Goal: Find contact information: Obtain details needed to contact an individual or organization

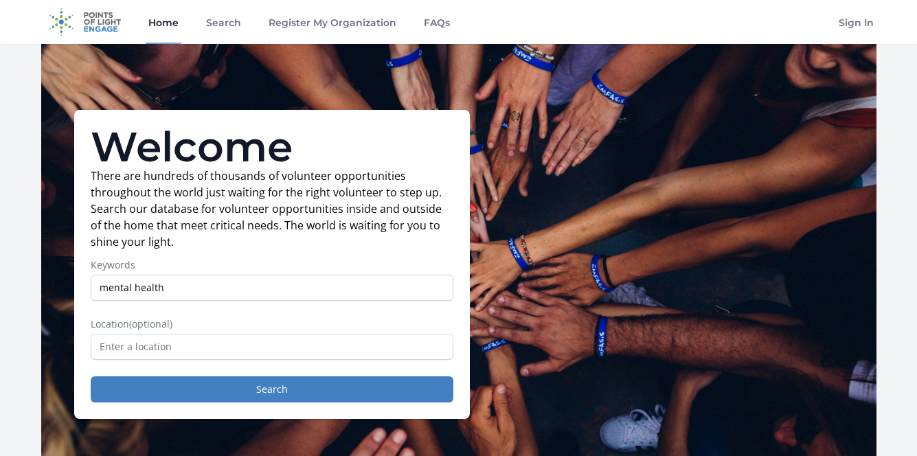
type input "mental health"
click at [241, 348] on input "text" at bounding box center [272, 347] width 363 height 26
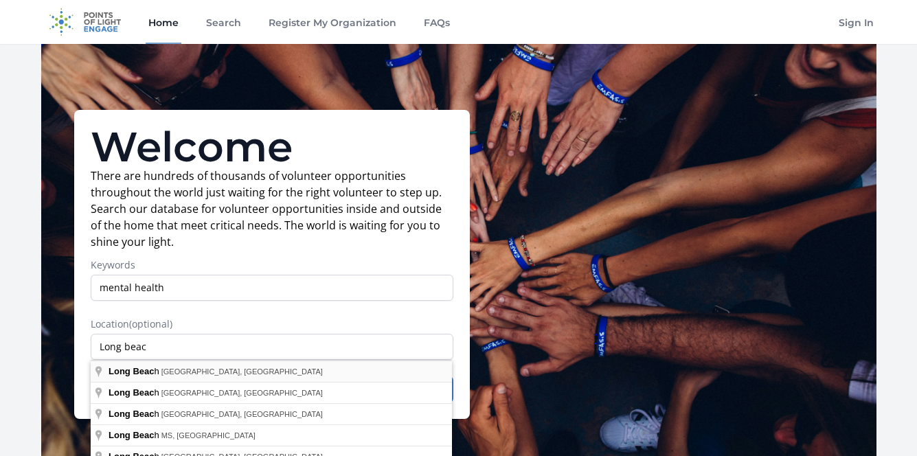
type input "[GEOGRAPHIC_DATA], [GEOGRAPHIC_DATA], [GEOGRAPHIC_DATA]"
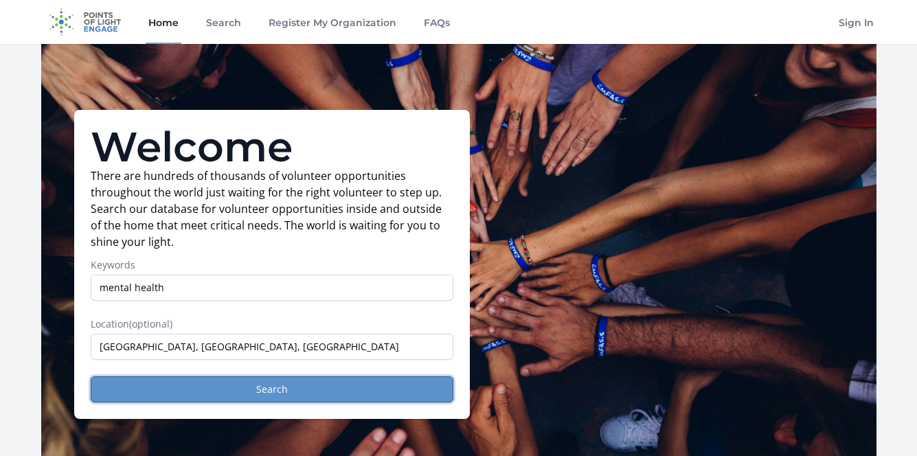
click at [223, 388] on button "Search" at bounding box center [272, 390] width 363 height 26
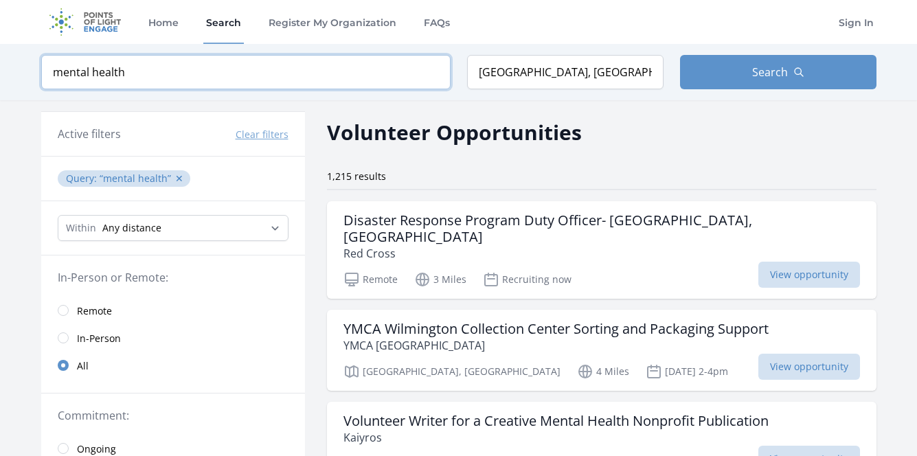
drag, startPoint x: 135, startPoint y: 67, endPoint x: 51, endPoint y: 60, distance: 84.8
click at [51, 60] on input "mental health" at bounding box center [245, 72] width 409 height 34
type input "music"
click button "submit" at bounding box center [0, 0] width 0 height 0
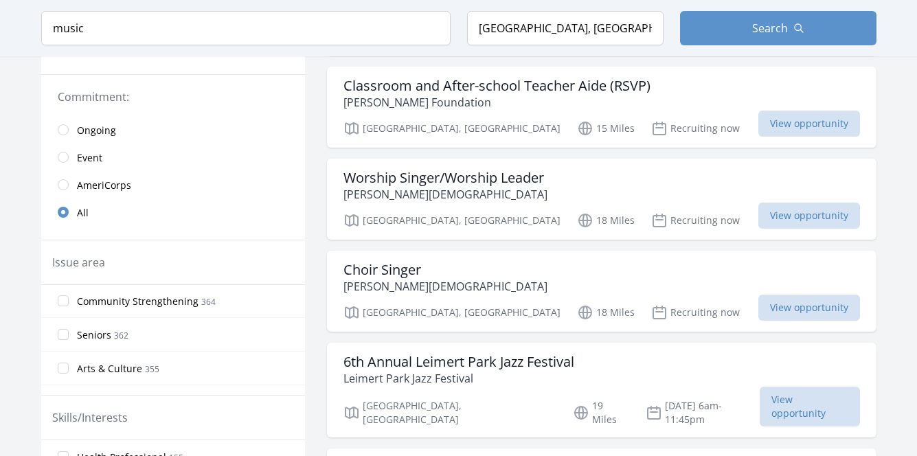
scroll to position [47, 0]
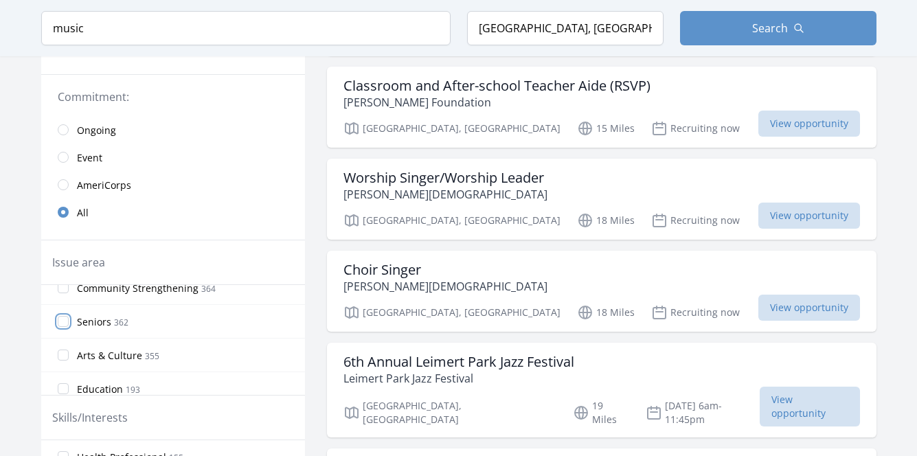
click at [63, 319] on input "Seniors 362" at bounding box center [63, 321] width 11 height 11
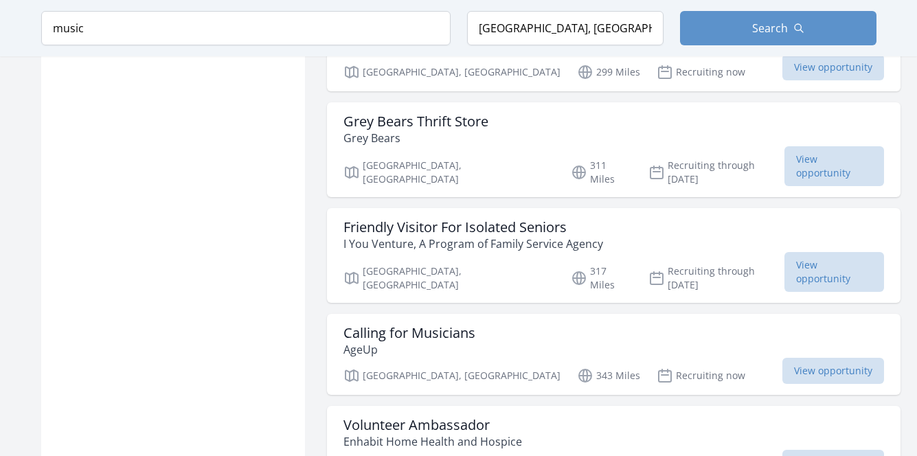
scroll to position [1231, 0]
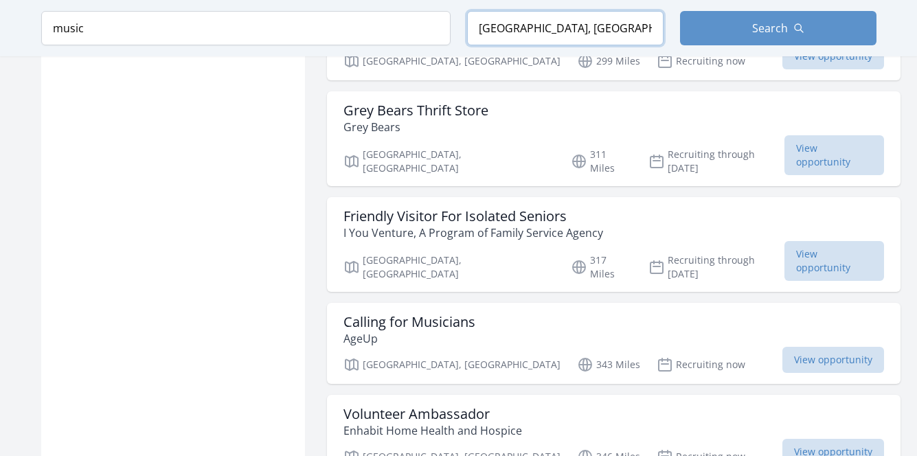
drag, startPoint x: 597, startPoint y: 33, endPoint x: 331, endPoint y: -10, distance: 269.3
click at [467, 11] on input "[GEOGRAPHIC_DATA], [GEOGRAPHIC_DATA], [GEOGRAPHIC_DATA]" at bounding box center [565, 28] width 196 height 34
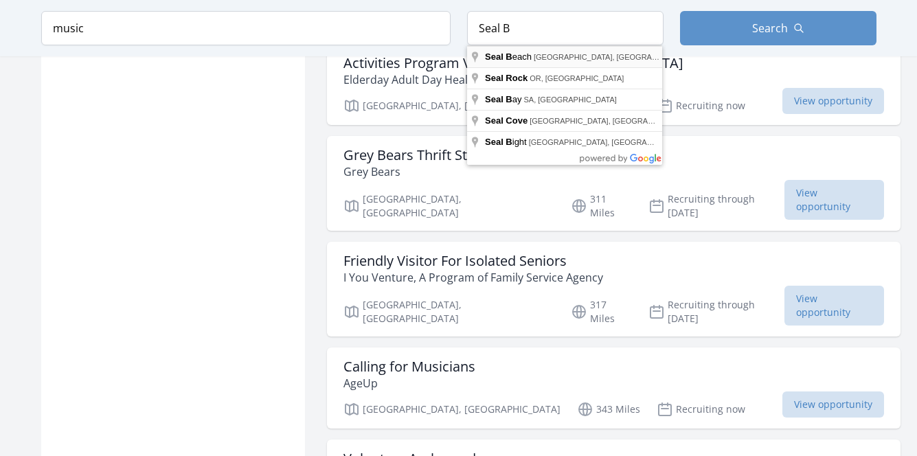
type input "Seal Beach, CA, USA"
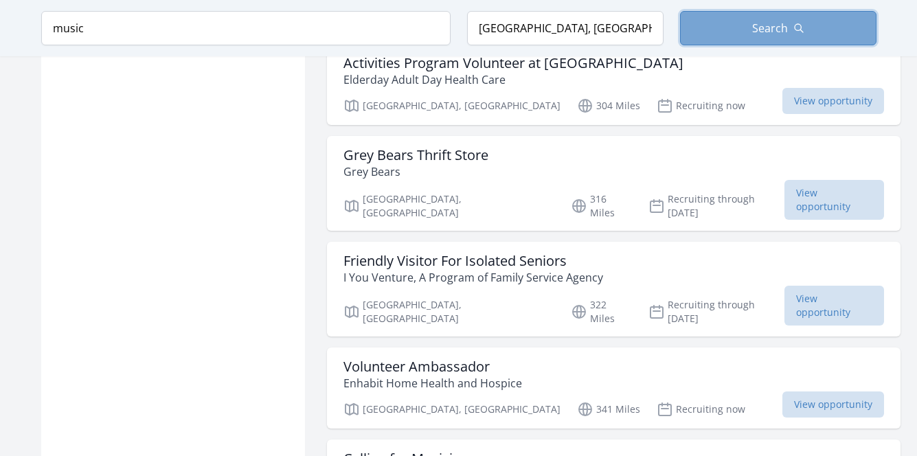
click at [727, 30] on button "Search" at bounding box center [778, 28] width 196 height 34
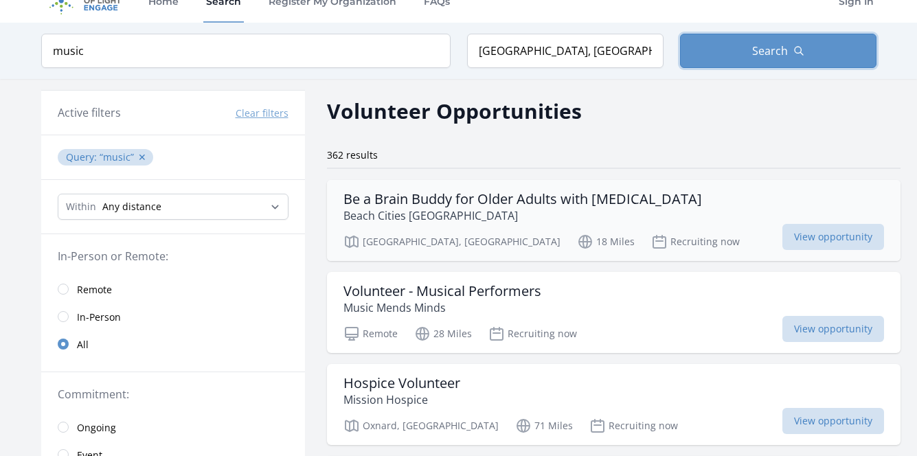
scroll to position [22, 0]
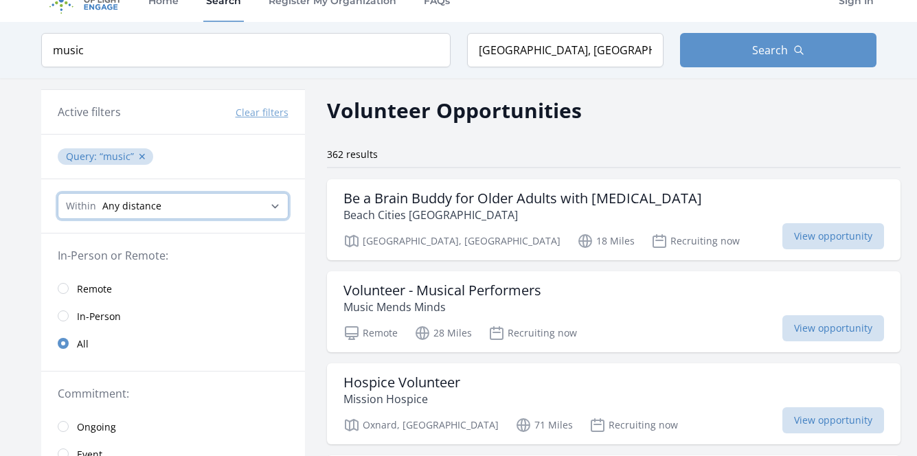
select select "32186"
click option "20 Miles" at bounding box center [0, 0] width 0 height 0
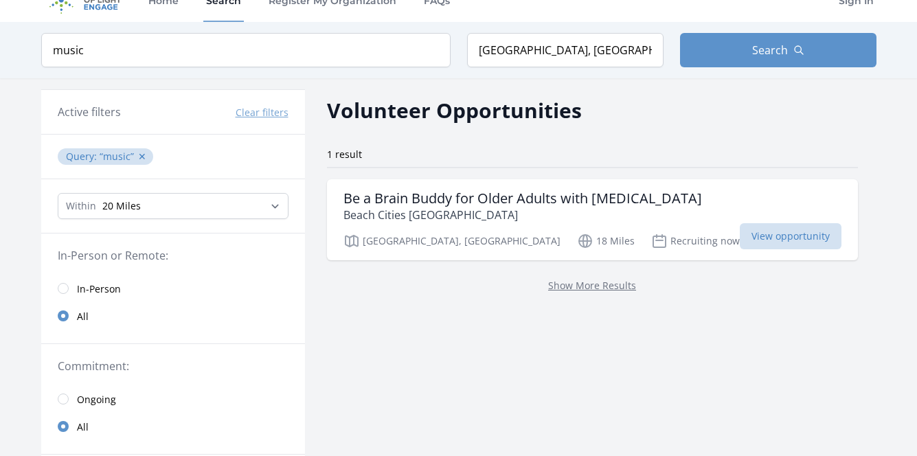
scroll to position [11, 0]
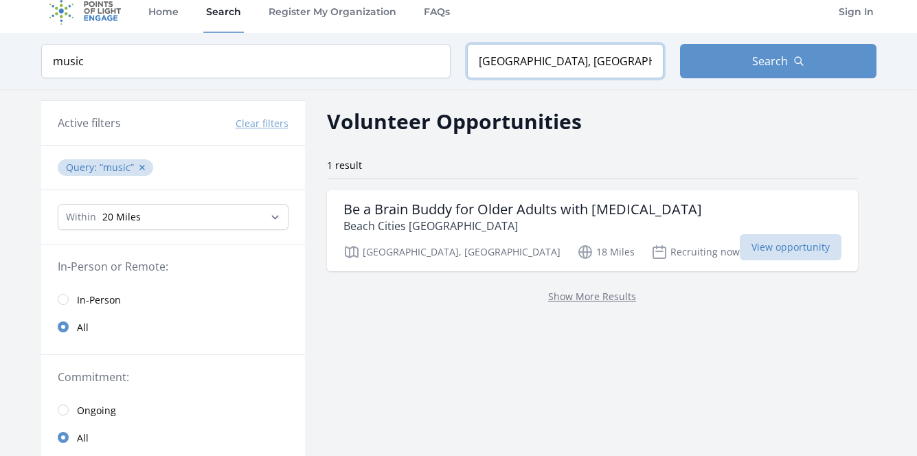
drag, startPoint x: 595, startPoint y: 63, endPoint x: 144, endPoint y: 43, distance: 451.1
click at [467, 62] on input "Seal Beach, CA, USA" at bounding box center [565, 61] width 196 height 34
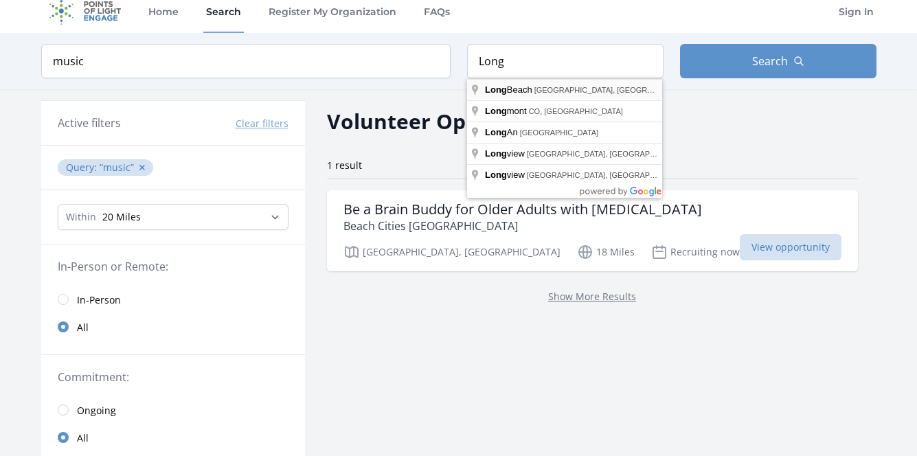
type input "[GEOGRAPHIC_DATA], [GEOGRAPHIC_DATA], [GEOGRAPHIC_DATA]"
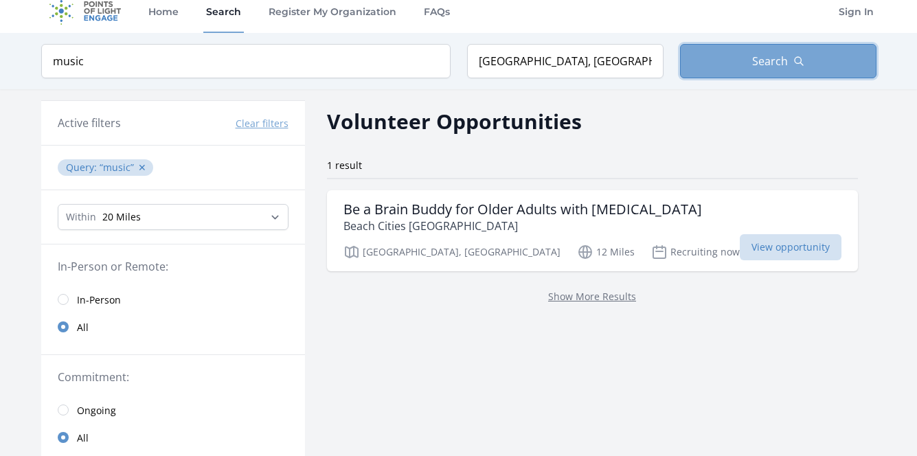
click at [774, 55] on span "Search" at bounding box center [770, 61] width 36 height 16
click at [769, 63] on span "Search" at bounding box center [770, 61] width 36 height 16
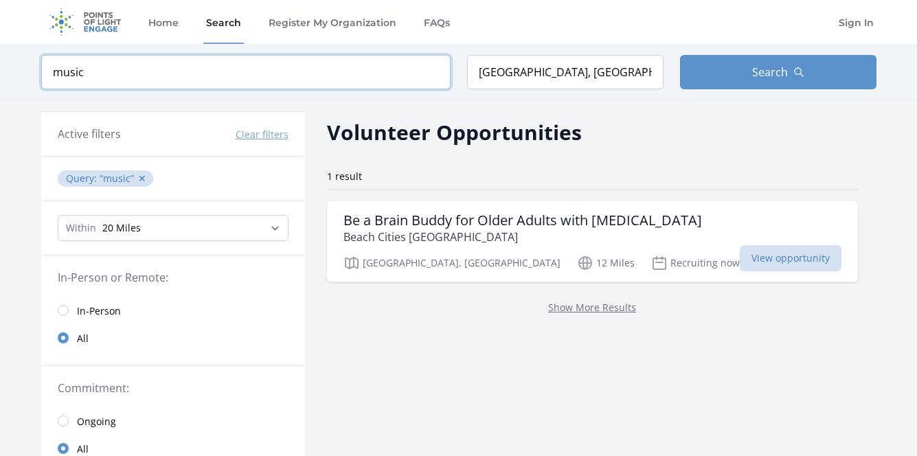
drag, startPoint x: 93, startPoint y: 79, endPoint x: -11, endPoint y: 63, distance: 105.6
click at [41, 63] on input "music" at bounding box center [245, 72] width 409 height 34
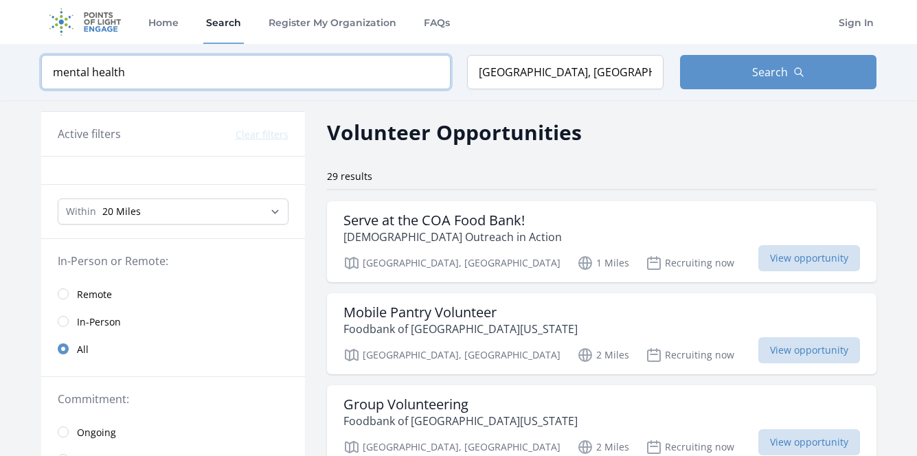
click button "submit" at bounding box center [0, 0] width 0 height 0
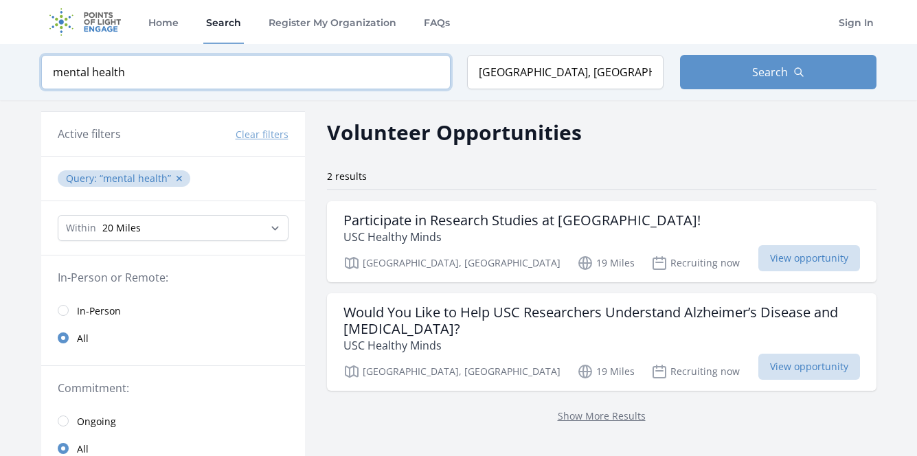
drag, startPoint x: 137, startPoint y: 79, endPoint x: -62, endPoint y: 28, distance: 205.0
click at [41, 55] on input "mental health" at bounding box center [245, 72] width 409 height 34
type input "christian"
click button "submit" at bounding box center [0, 0] width 0 height 0
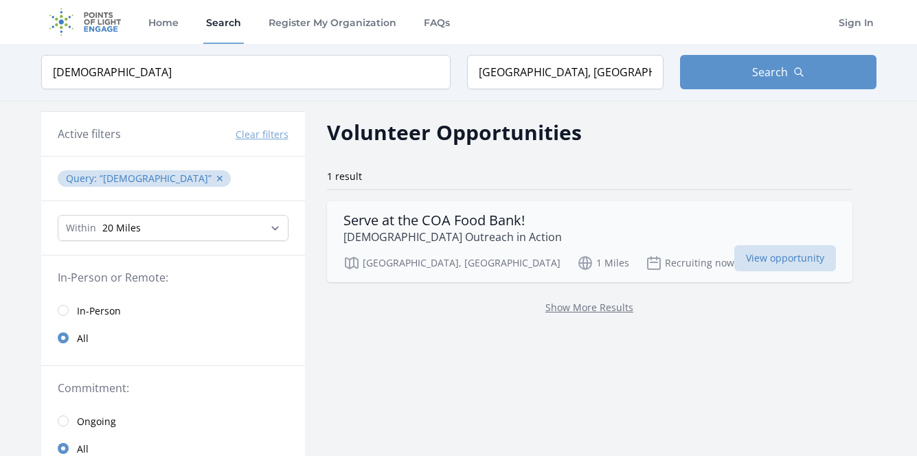
click at [468, 224] on h3 "Serve at the COA Food Bank!" at bounding box center [453, 220] width 218 height 16
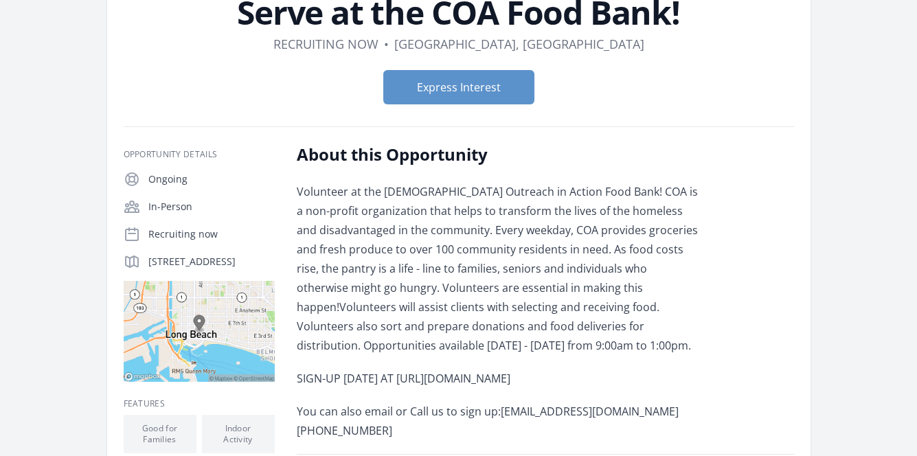
scroll to position [121, 0]
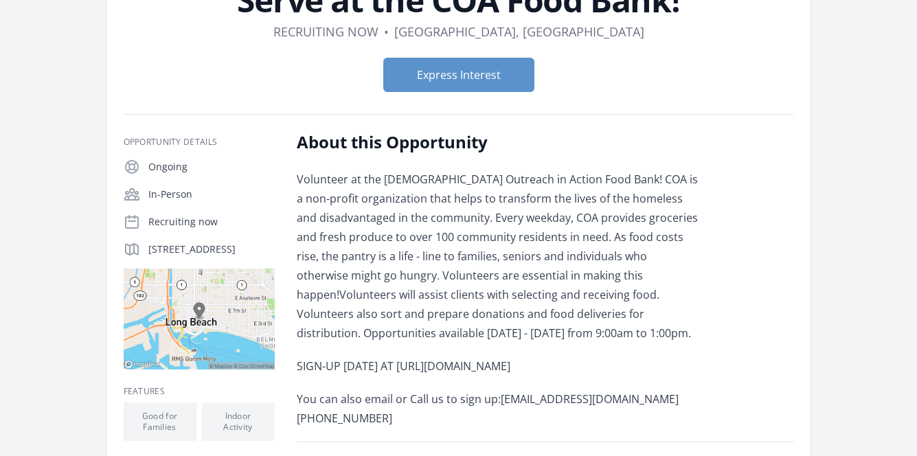
drag, startPoint x: 451, startPoint y: 363, endPoint x: 463, endPoint y: 384, distance: 24.6
click at [463, 384] on div "Volunteer at the Christian Outreach in Action Food Bank! COA is a non-profit or…" at bounding box center [498, 299] width 402 height 258
click at [497, 414] on p "You can also email or Call us to sign up: volunteering@coalongbeach.org (562) 4…" at bounding box center [498, 409] width 402 height 38
drag, startPoint x: 502, startPoint y: 403, endPoint x: 665, endPoint y: 406, distance: 162.9
click at [665, 406] on p "You can also email or Call us to sign up: volunteering@coalongbeach.org (562) 4…" at bounding box center [498, 409] width 402 height 38
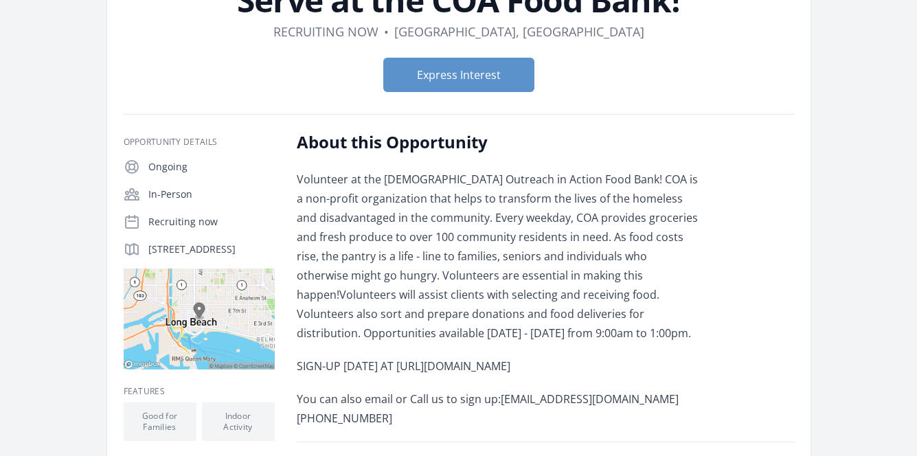
copy p "volunteering@coalongbeach.org"
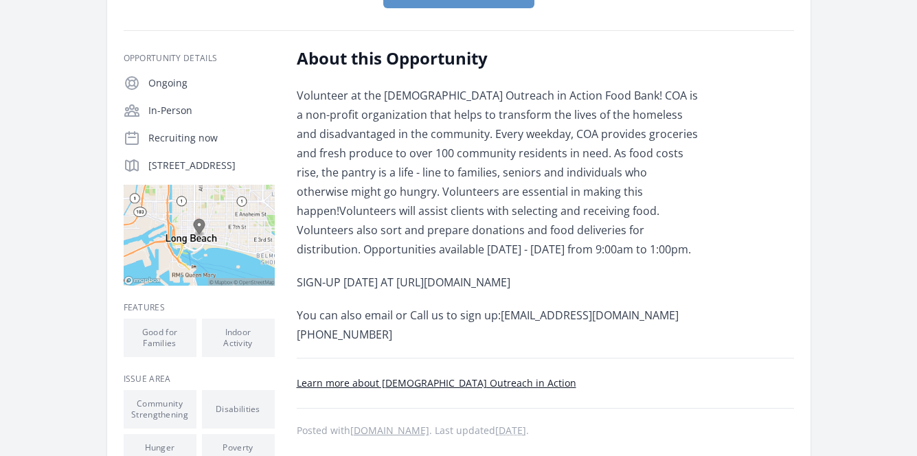
scroll to position [209, 0]
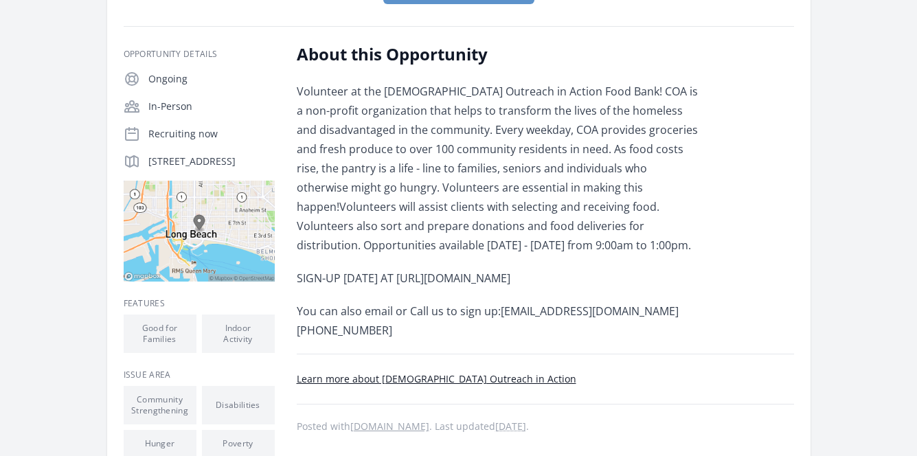
copy p "volunteering@coalongbeach.org"
